Goal: Go to known website: Access a specific website the user already knows

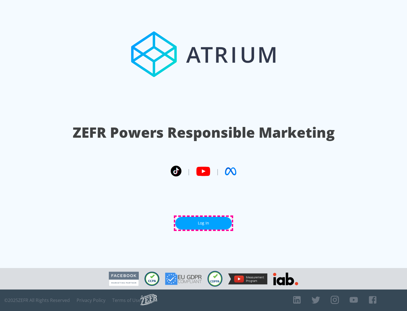
click at [203, 223] on link "Log In" at bounding box center [203, 223] width 57 height 13
